Goal: Task Accomplishment & Management: Manage account settings

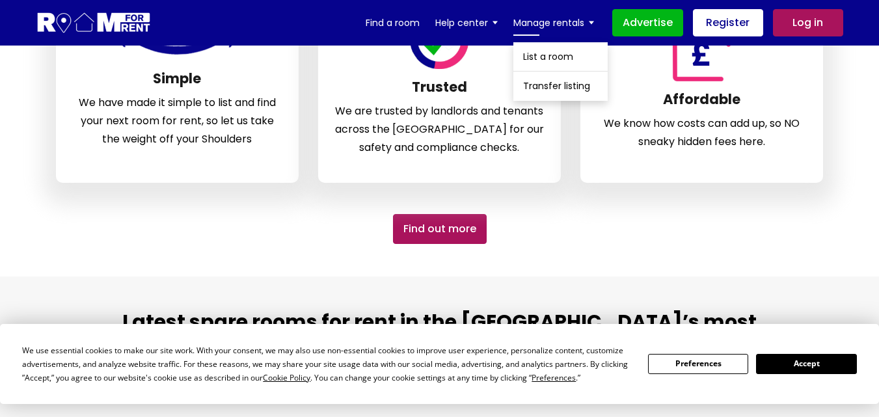
scroll to position [508, 0]
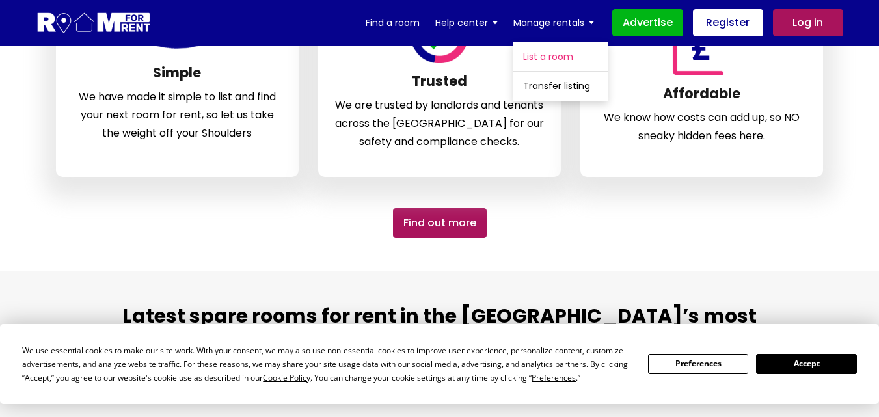
click at [562, 59] on link "List a room" at bounding box center [560, 56] width 94 height 29
click at [566, 83] on link "Transfer listing" at bounding box center [560, 86] width 94 height 29
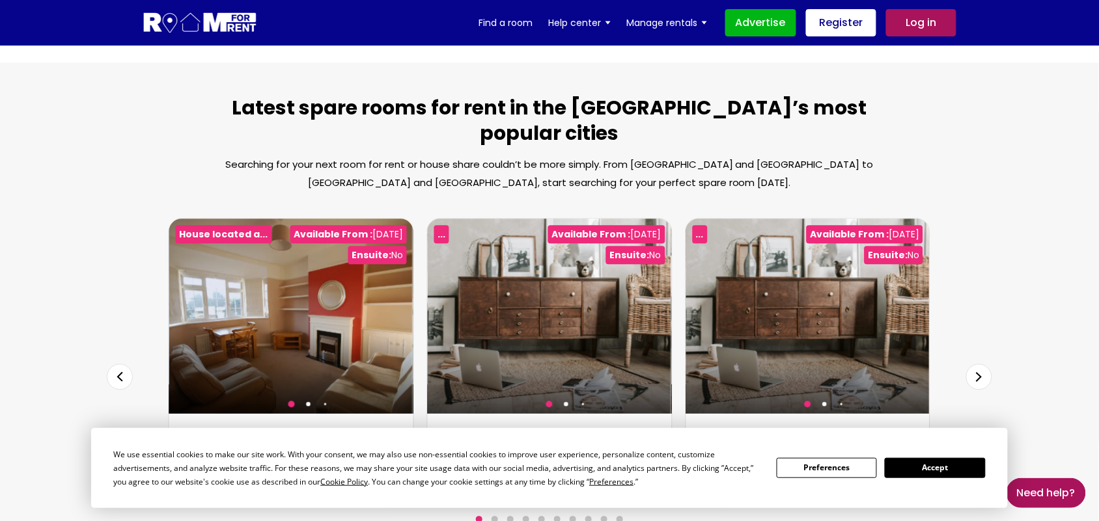
scroll to position [724, 0]
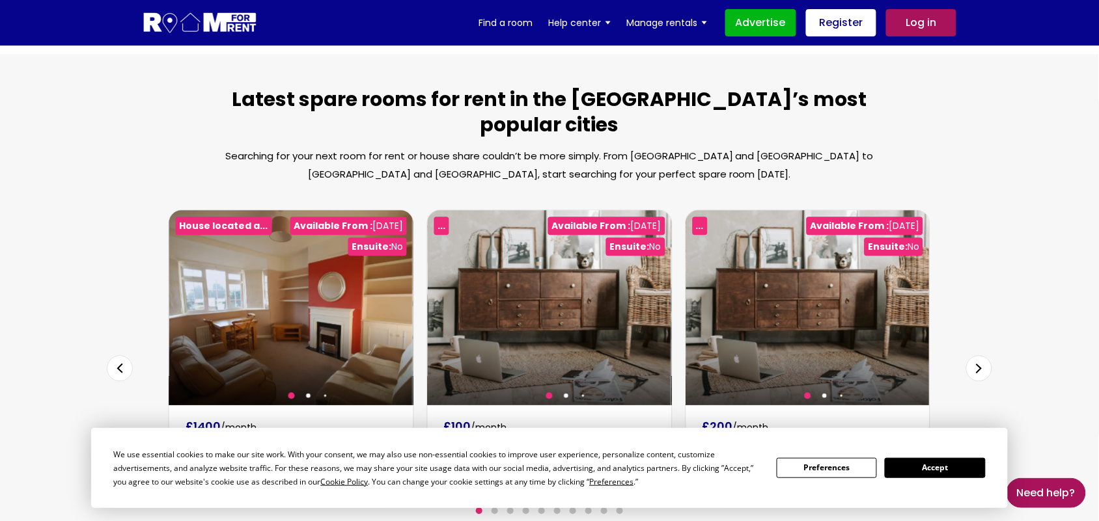
click at [856, 417] on button "Preferences" at bounding box center [826, 468] width 100 height 20
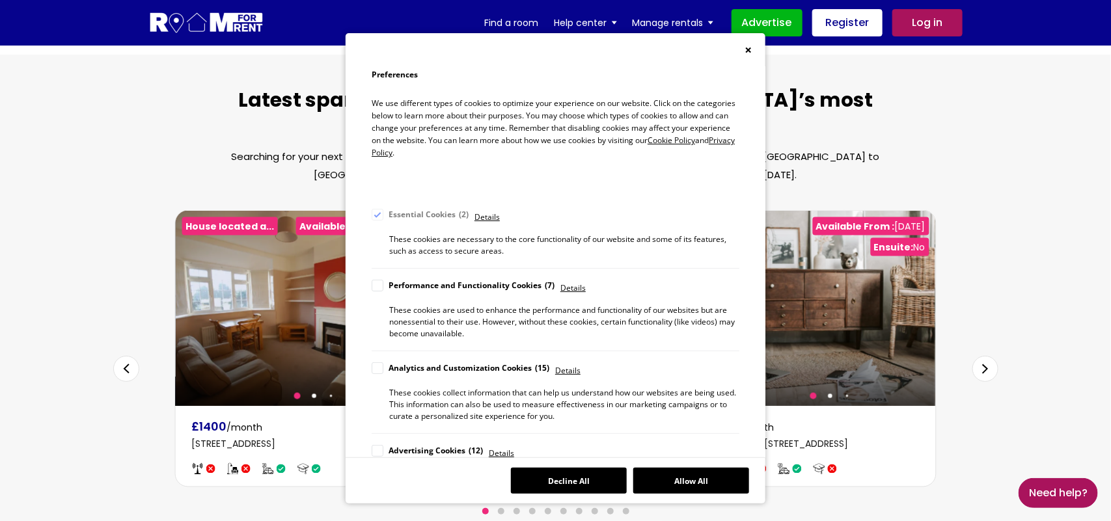
click at [592, 417] on button "Decline All" at bounding box center [569, 481] width 116 height 26
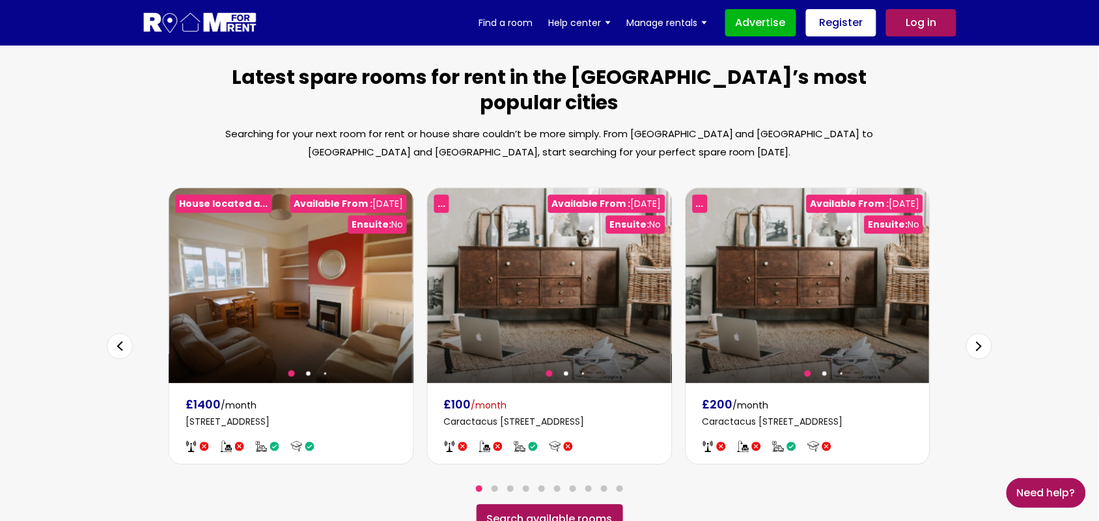
scroll to position [834, 0]
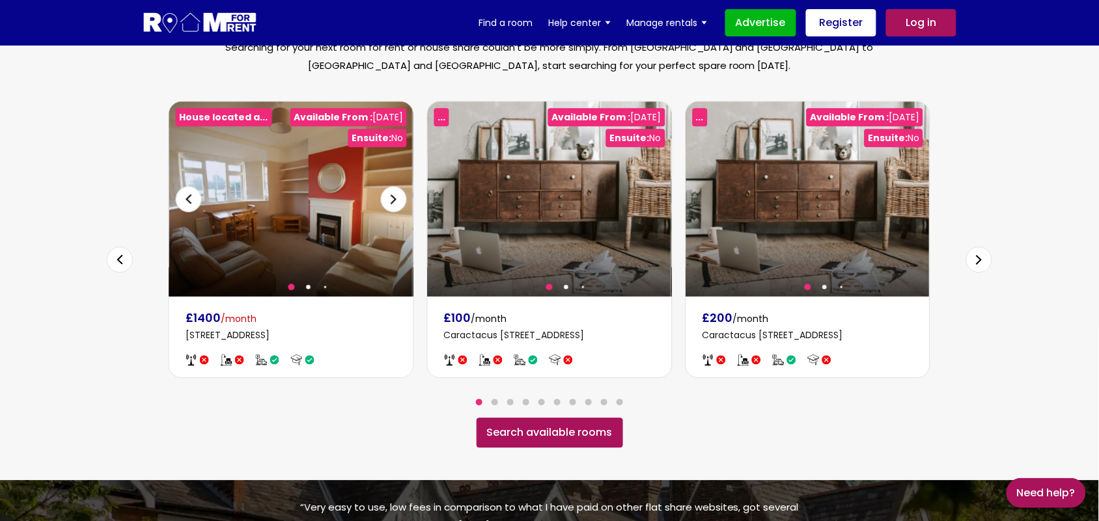
click at [327, 193] on div at bounding box center [290, 199] width 243 height 195
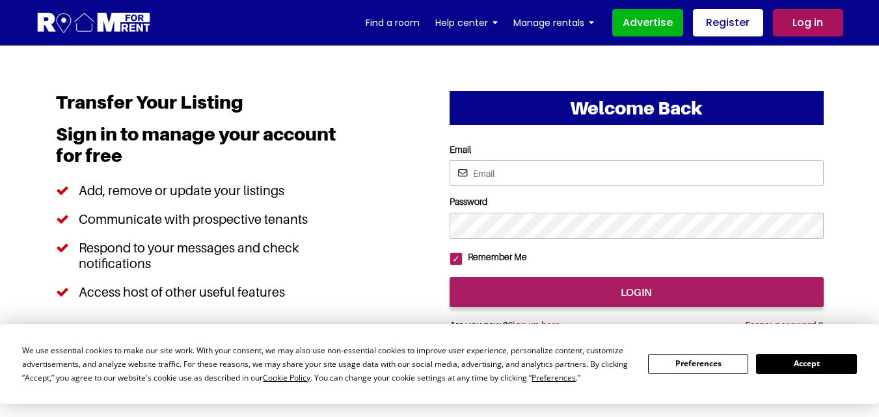
click at [800, 362] on button "Accept" at bounding box center [806, 364] width 100 height 20
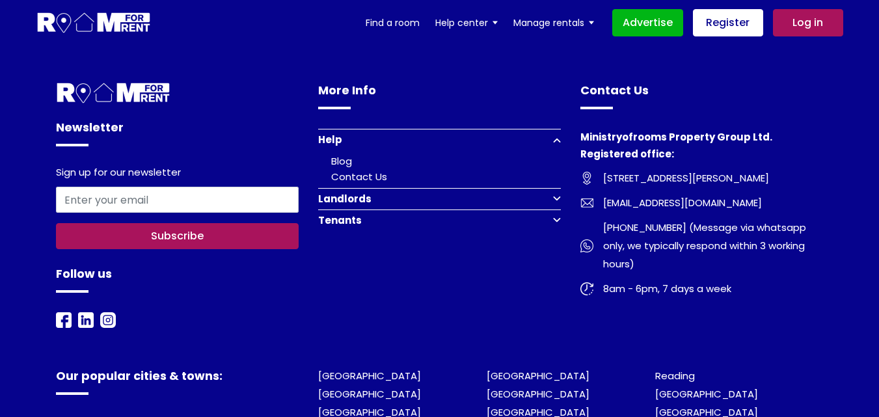
scroll to position [607, 0]
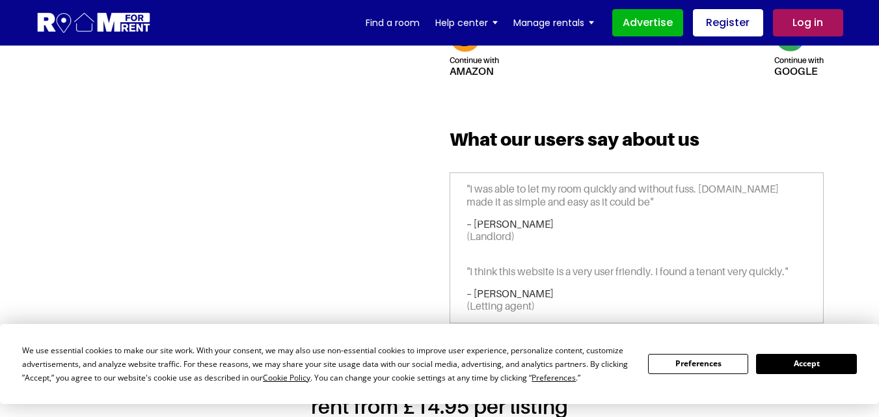
scroll to position [499, 0]
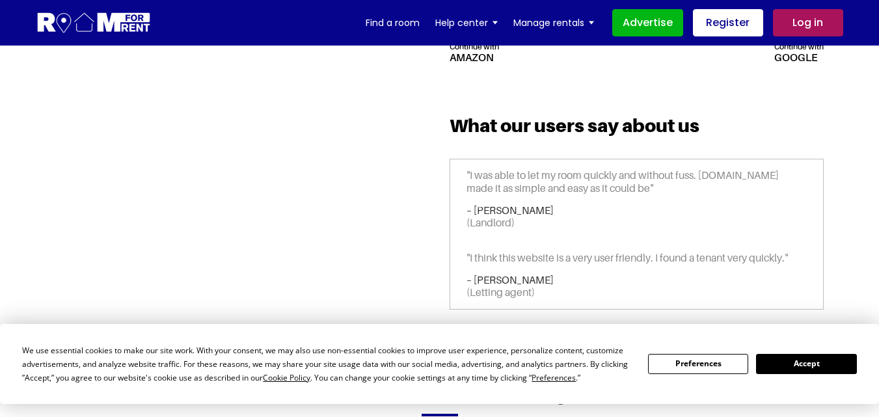
click at [706, 364] on button "Preferences" at bounding box center [698, 364] width 100 height 20
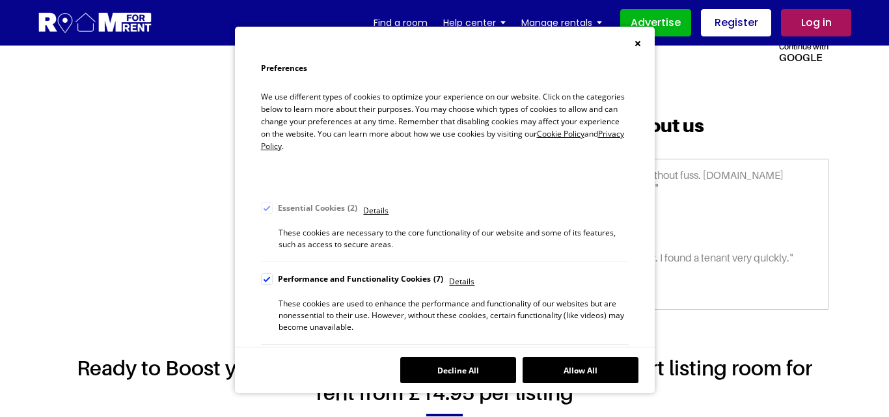
click at [469, 369] on button "Decline All" at bounding box center [458, 370] width 116 height 26
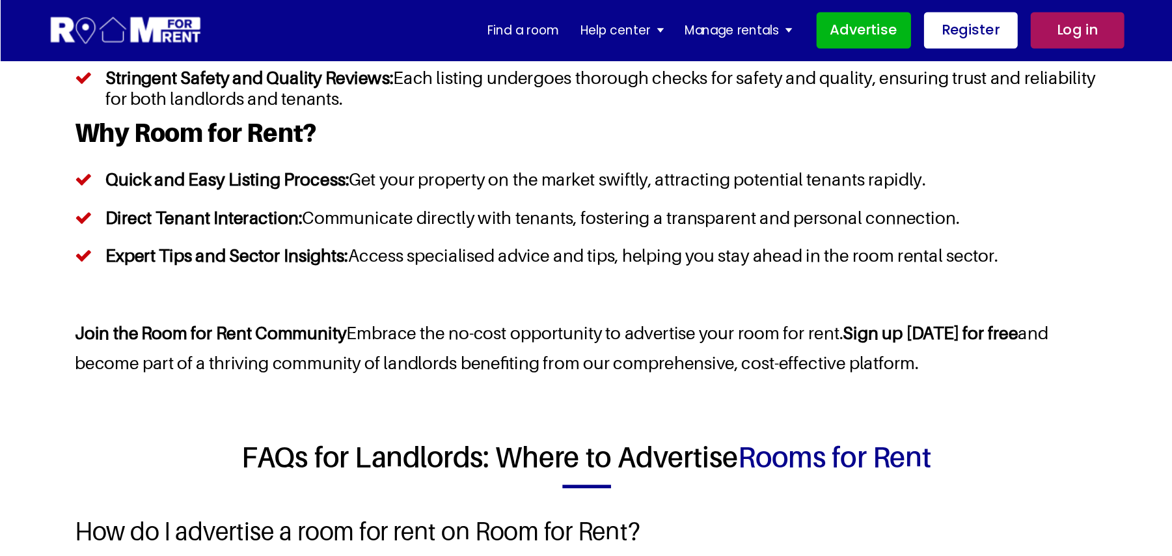
scroll to position [1367, 0]
